Goal: Use online tool/utility: Utilize a website feature to perform a specific function

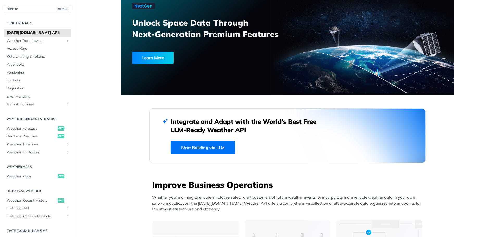
scroll to position [37, 0]
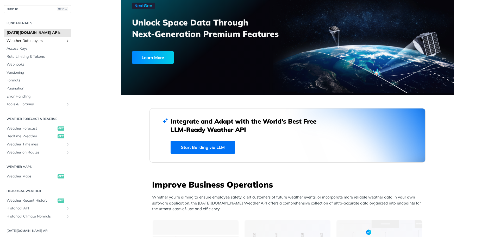
click at [38, 39] on span "Weather Data Layers" at bounding box center [36, 40] width 58 height 5
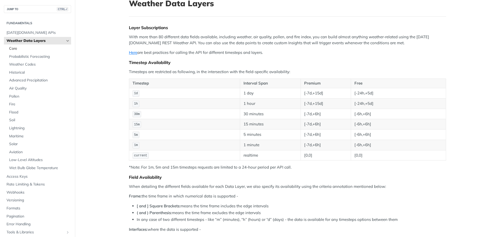
click at [15, 49] on span "Core" at bounding box center [39, 48] width 61 height 5
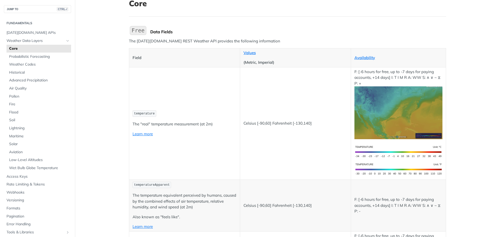
scroll to position [863, 0]
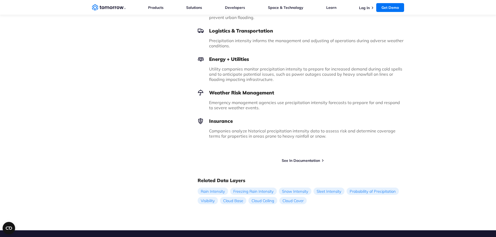
scroll to position [407, 0]
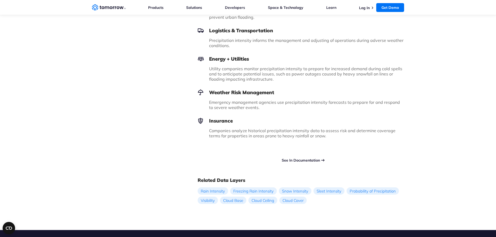
click at [294, 158] on link "See In Documentation" at bounding box center [301, 160] width 38 height 5
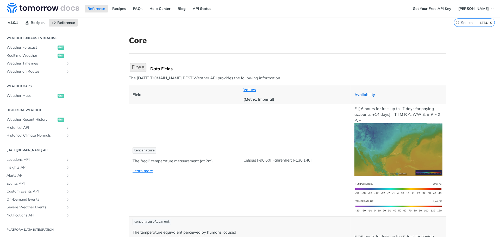
click at [364, 94] on link "Availability" at bounding box center [365, 94] width 21 height 5
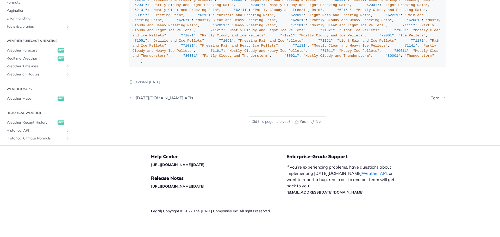
scroll to position [114, 0]
click at [27, 64] on span "Weather Timelines" at bounding box center [36, 66] width 58 height 5
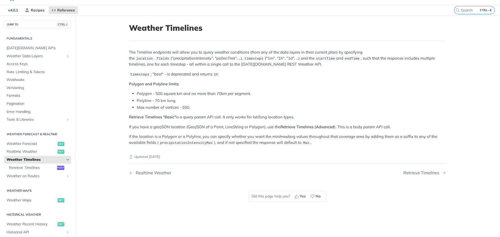
scroll to position [13, 0]
click at [17, 152] on span "Realtime Weather" at bounding box center [32, 151] width 50 height 5
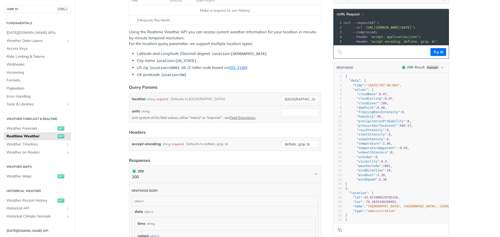
scroll to position [81, 0]
type textarea "rainIntensity"
drag, startPoint x: 356, startPoint y: 135, endPoint x: 377, endPoint y: 133, distance: 21.9
click at [377, 132] on span ""rainIntensity"" at bounding box center [371, 130] width 28 height 4
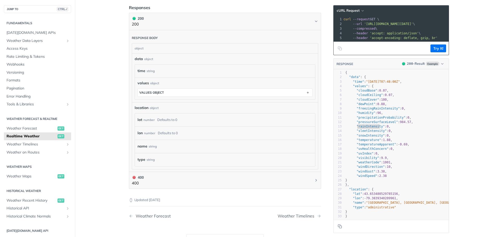
scroll to position [233, 0]
click at [148, 69] on div "string" at bounding box center [151, 71] width 8 height 8
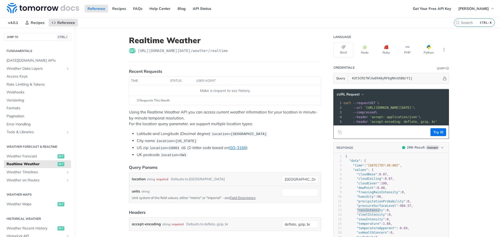
scroll to position [0, 0]
click at [9, 172] on span "Weather Timelines" at bounding box center [36, 172] width 58 height 5
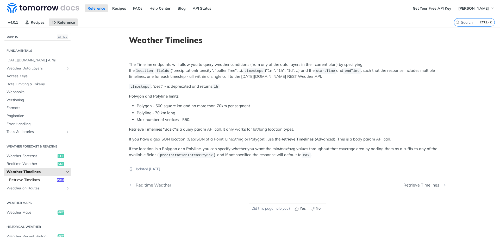
click at [24, 181] on span "Retrieve Timelines" at bounding box center [32, 180] width 47 height 5
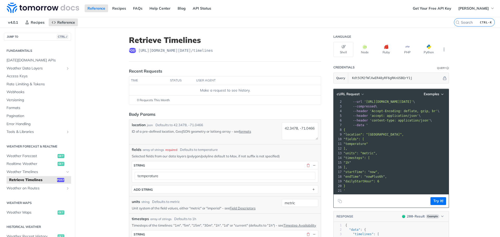
scroll to position [10, 0]
click at [427, 51] on button "Python" at bounding box center [429, 49] width 20 height 15
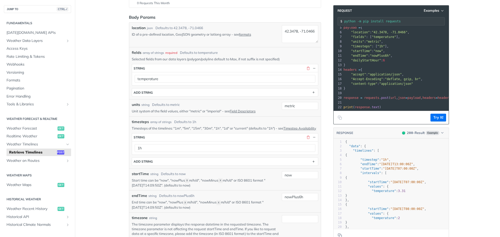
scroll to position [98, 0]
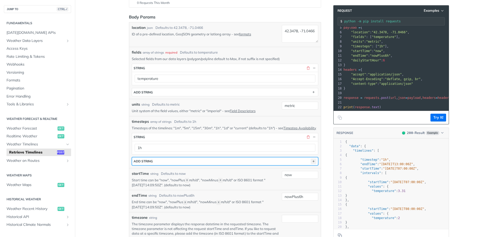
click at [312, 164] on icon "button" at bounding box center [314, 162] width 6 height 6
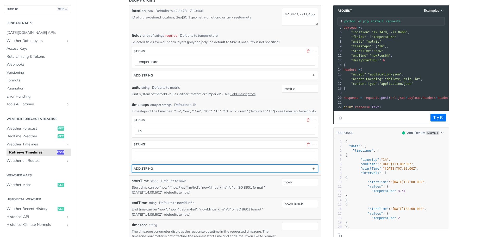
scroll to position [115, 0]
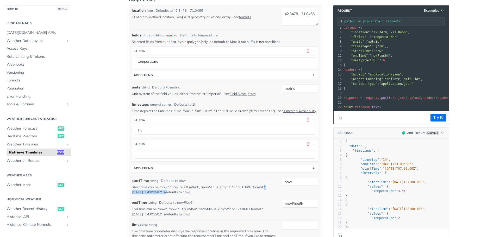
drag, startPoint x: 263, startPoint y: 192, endPoint x: 158, endPoint y: 196, distance: 105.3
click at [158, 195] on p "Start time can be "now", "nowPlus X m/h/d", "nowMinus X m/h/d" or ISO 8601 form…" at bounding box center [206, 190] width 148 height 10
copy p ""2019-03-20T14:09:50Z""
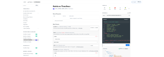
scroll to position [0, 0]
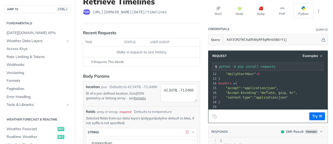
scroll to position [49, 0]
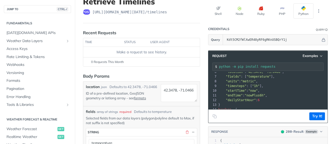
click at [254, 94] on span ""nowPlus6h"" at bounding box center [255, 95] width 21 height 4
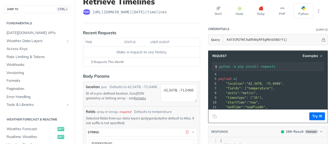
scroll to position [15, 0]
click at [261, 87] on span ""temperature"" at bounding box center [259, 88] width 24 height 4
click at [258, 89] on pre ""fields" : [ "temperature" ]," at bounding box center [291, 88] width 146 height 5
click at [313, 116] on button "Try It!" at bounding box center [318, 116] width 16 height 8
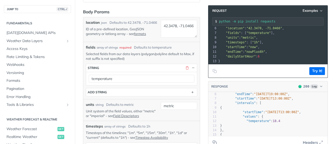
scroll to position [28, 0]
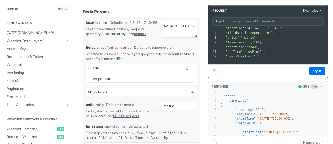
click at [245, 42] on span ""timesteps" : [ "1h" ]," at bounding box center [241, 42] width 45 height 4
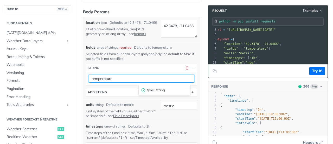
click at [116, 78] on input "temperature" at bounding box center [142, 79] width 106 height 8
type input "t"
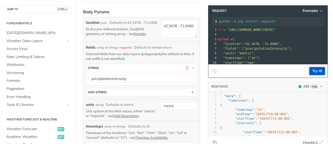
click at [310, 72] on button "Try It!" at bounding box center [318, 71] width 16 height 8
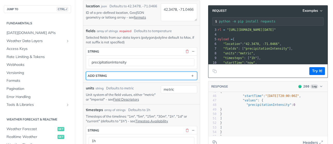
click at [94, 75] on div "ADD string" at bounding box center [97, 75] width 19 height 4
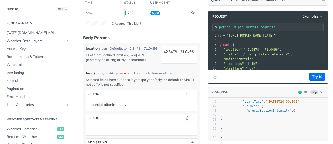
click at [278, 53] on span ""precipitationIntensity"" at bounding box center [266, 54] width 45 height 4
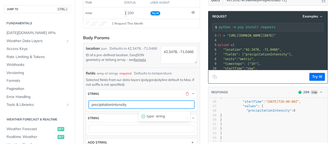
click at [134, 105] on input "precipitationIntensity" at bounding box center [142, 104] width 106 height 8
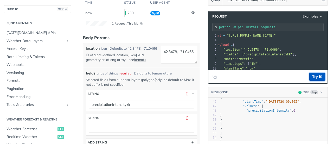
click at [315, 75] on button "Try It!" at bounding box center [318, 77] width 16 height 8
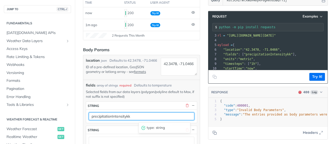
click at [139, 116] on input "precipitationIntensitykk" at bounding box center [142, 116] width 106 height 8
type input "precipitationIntensityMax"
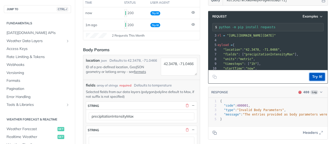
click at [313, 76] on button "Try It!" at bounding box center [318, 77] width 16 height 8
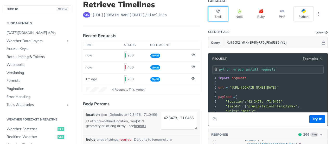
click at [216, 12] on icon "button" at bounding box center [218, 11] width 4 height 4
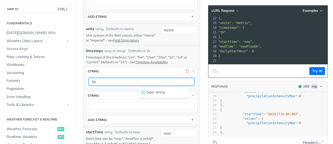
click at [101, 78] on input "1h" at bounding box center [142, 82] width 106 height 8
type input "1"
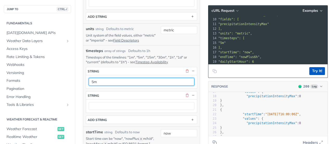
type input "5m"
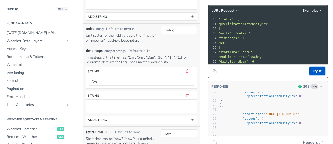
click at [310, 71] on button "Try It!" at bounding box center [318, 71] width 16 height 8
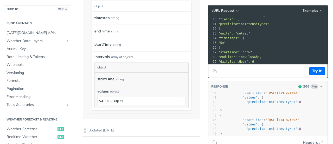
click at [100, 22] on label "timestep" at bounding box center [102, 18] width 15 height 8
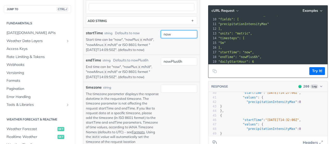
click at [174, 33] on input "now" at bounding box center [179, 34] width 36 height 8
type input "n"
paste input "https://api.tomorrow.io/v4/timelines?location=40.7128%2C-74.0060&fields=precipi…"
type input "h"
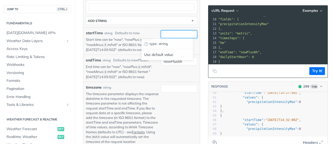
click at [169, 33] on input "startTime" at bounding box center [179, 34] width 36 height 8
paste input "2025-07-06T00:00:00Z"
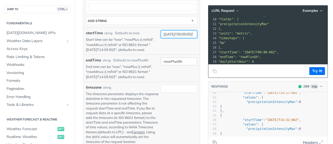
type input "2025-07-06T00:00:00Z"
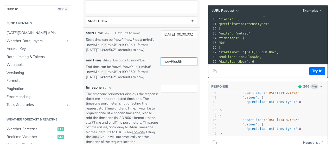
scroll to position [0, 0]
drag, startPoint x: 183, startPoint y: 60, endPoint x: 133, endPoint y: 58, distance: 49.8
click at [133, 58] on div "endTime string Defaults to nowPlus6h End time can be "now", "nowPlus X m/h/d", …" at bounding box center [142, 68] width 112 height 22
click at [167, 57] on input "endTime" at bounding box center [179, 61] width 36 height 8
paste input ""2025-07-07T00:00:00Z"
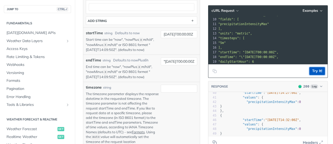
click at [310, 69] on button "Try It!" at bounding box center [318, 71] width 16 height 8
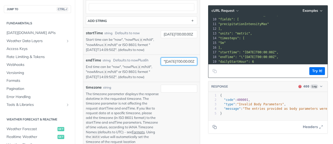
click at [163, 59] on input ""2025-07-07T00:00:00Z" at bounding box center [179, 61] width 36 height 8
click at [312, 70] on button "Try It!" at bounding box center [318, 71] width 16 height 8
click at [182, 59] on input "2025-07-07T00:00:00Z" at bounding box center [179, 61] width 36 height 8
drag, startPoint x: 159, startPoint y: 60, endPoint x: 239, endPoint y: 62, distance: 80.0
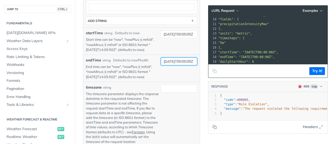
click at [239, 62] on div "Retrieve Timelines post https://api.tomorrow.io/v4 /timelines Recent Requests t…" at bounding box center [204, 104] width 258 height 804
type input "now"
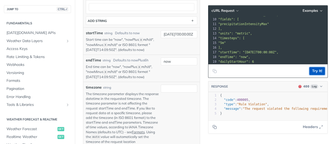
click at [313, 72] on button "Try It!" at bounding box center [318, 71] width 16 height 8
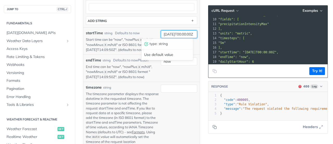
scroll to position [0, 9]
drag, startPoint x: 159, startPoint y: 35, endPoint x: 257, endPoint y: 39, distance: 98.6
click at [257, 39] on div "Retrieve Timelines post https://api.tomorrow.io/v4 /timelines Recent Requests t…" at bounding box center [204, 104] width 258 height 804
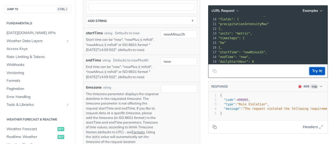
click at [310, 72] on button "Try It!" at bounding box center [318, 71] width 16 height 8
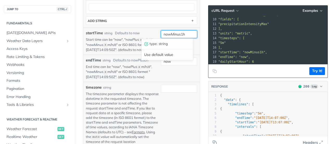
click at [183, 31] on input "nowMinus1h" at bounding box center [179, 34] width 36 height 8
type input "n"
type input ""2025-10-06T00:00:00""
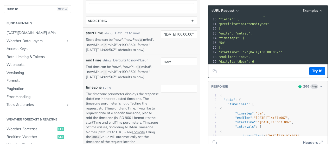
click at [143, 28] on div "startTime string Defaults to now Start time can be "now", "nowPlus X m/h/d", "n…" at bounding box center [141, 40] width 117 height 27
drag, startPoint x: 171, startPoint y: 62, endPoint x: 145, endPoint y: 59, distance: 25.7
click at [145, 59] on div "endTime string Defaults to nowPlus6h End time can be "now", "nowPlus X m/h/d", …" at bounding box center [142, 68] width 112 height 22
type input ""2025-10-07T00:00:00Z""
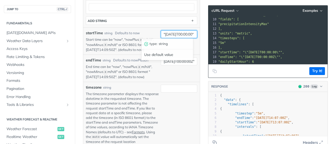
scroll to position [0, 0]
click at [181, 31] on input ""2025-10-06T00:00:00"" at bounding box center [179, 34] width 36 height 8
click at [169, 45] on div ""2025-10-06T00:00:00Z"" at bounding box center [179, 41] width 36 height 22
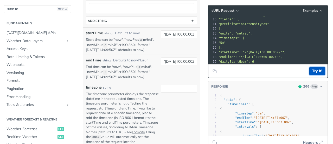
click at [311, 71] on button "Try It!" at bounding box center [318, 71] width 16 height 8
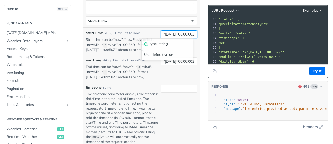
click at [162, 33] on input ""2025-10-06T00:00:00Z"" at bounding box center [179, 34] width 36 height 8
type input "2025-10-06T00:00:00Z"
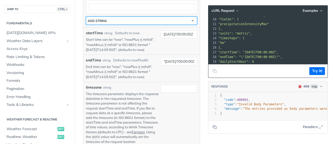
scroll to position [0, 0]
click at [133, 22] on button "ADD string" at bounding box center [141, 21] width 111 height 8
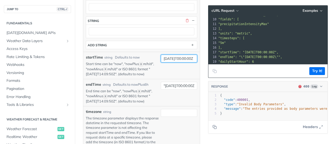
click at [161, 59] on input "2025-10-06T00:00:00Z" at bounding box center [179, 58] width 36 height 8
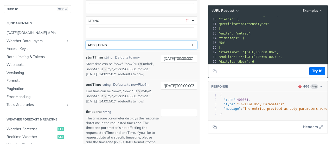
click at [140, 46] on button "ADD string" at bounding box center [141, 45] width 111 height 8
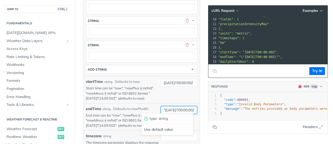
click at [162, 106] on input ""2025-10-07T00:00:00Z"" at bounding box center [179, 110] width 36 height 8
type input "2025-10-07T00:00:00Z"
click at [171, 96] on div "2025-10-06T00:00:00Z" at bounding box center [179, 90] width 36 height 22
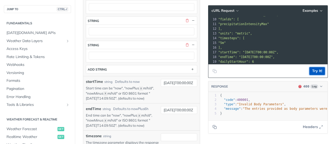
click at [314, 71] on button "Try It!" at bounding box center [318, 71] width 16 height 8
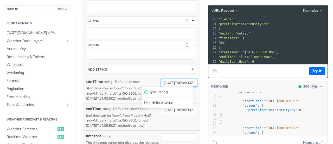
click at [175, 79] on input "2025-10-06T00:00:00Z" at bounding box center [179, 83] width 36 height 8
type input "2025-07-06T00:00:00Z"
click at [147, 79] on div "startTime string Defaults to now" at bounding box center [122, 81] width 73 height 5
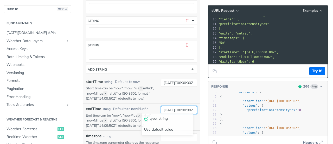
click at [175, 107] on input "2025-10-07T00:00:00Z" at bounding box center [179, 110] width 36 height 8
type input "2025-07-07T00:00:00Z"
click at [169, 94] on div "2025-07-06T00:00:00Z" at bounding box center [179, 90] width 36 height 22
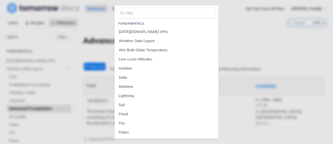
scroll to position [18, 0]
